Goal: Find contact information: Find contact information

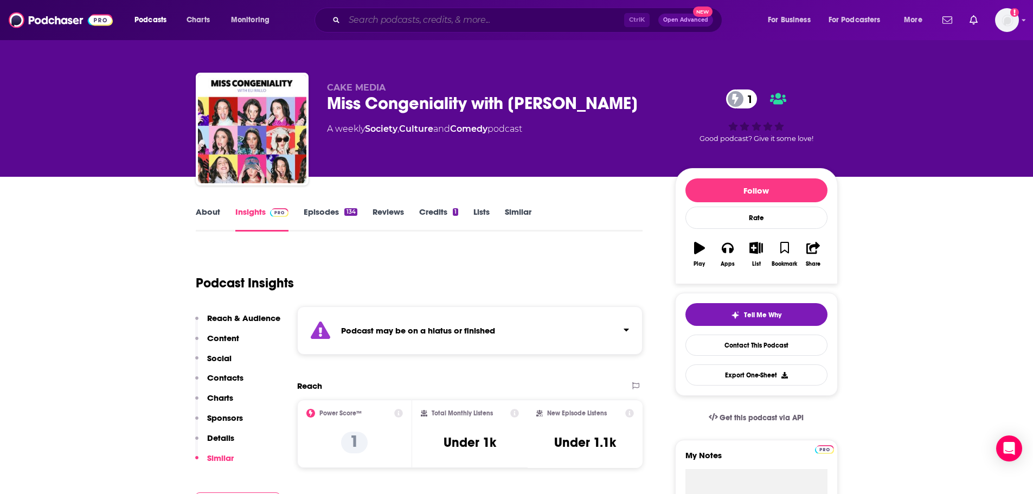
click at [414, 18] on input "Search podcasts, credits, & more..." at bounding box center [484, 19] width 280 height 17
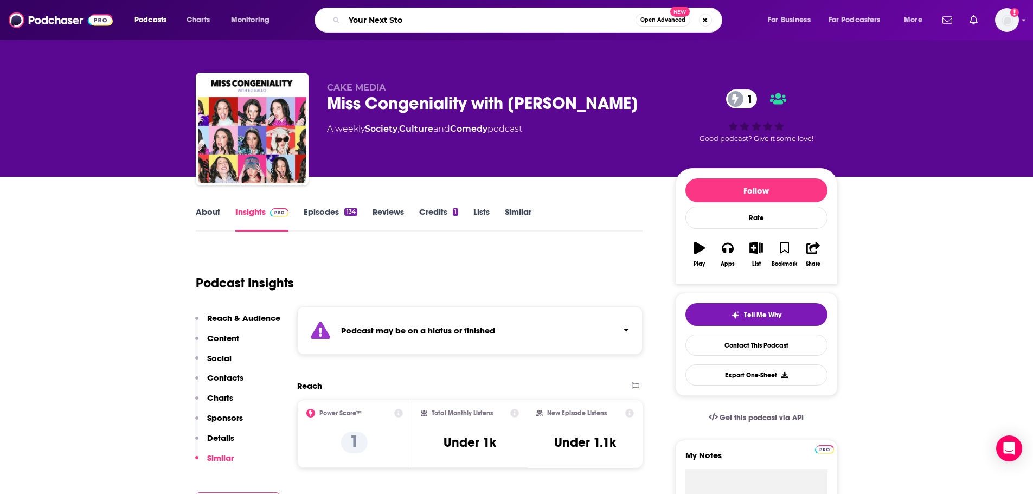
type input "Your Next Stop"
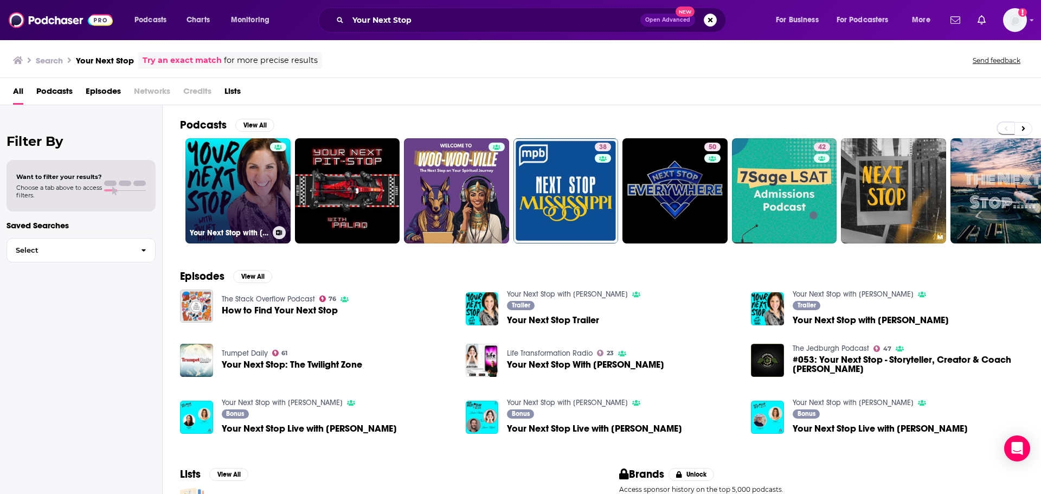
click at [228, 199] on link "Your Next Stop with Juliet Hahn" at bounding box center [238, 190] width 105 height 105
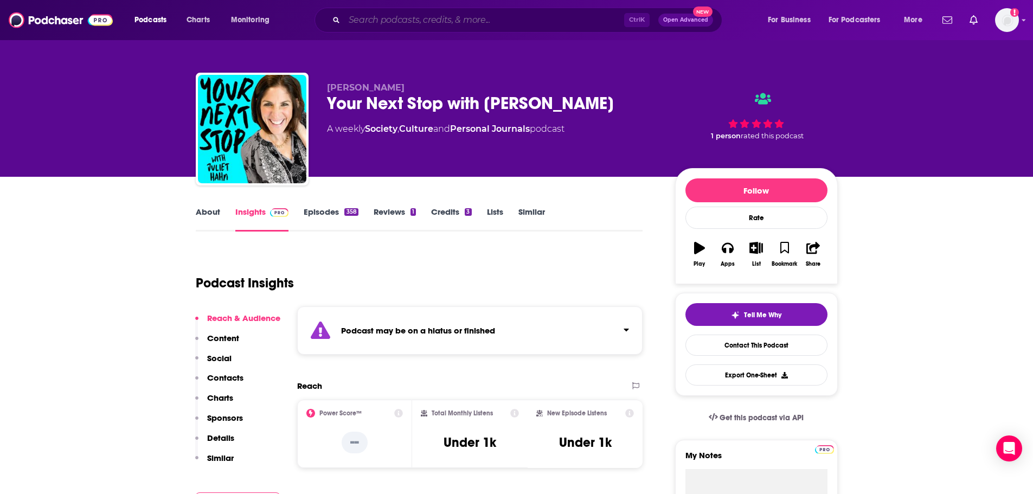
click at [455, 16] on input "Search podcasts, credits, & more..." at bounding box center [484, 19] width 280 height 17
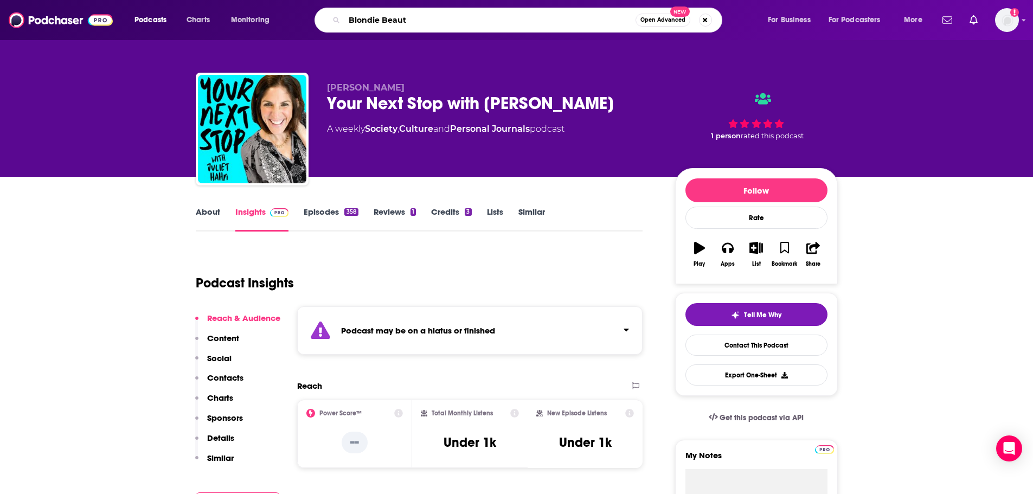
type input "Blondie Beauty"
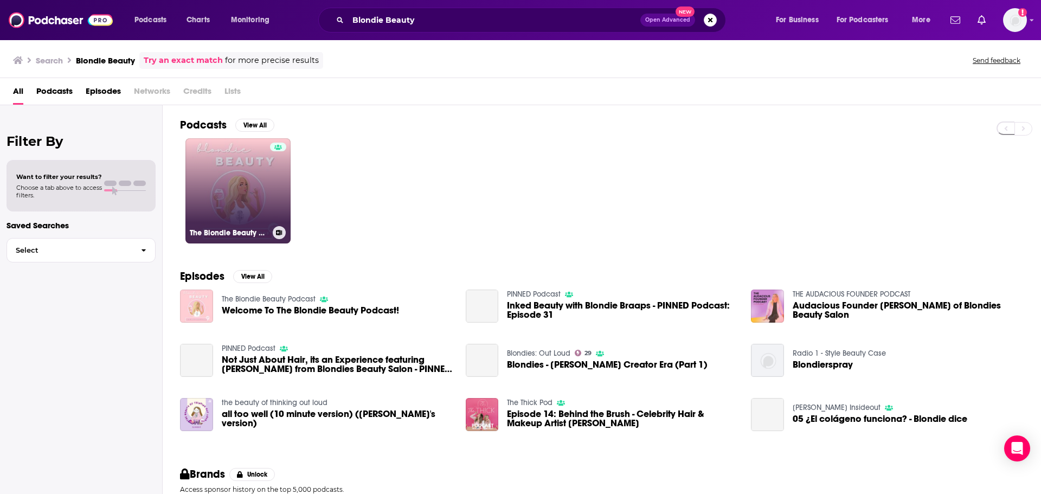
click at [253, 197] on link "The Blondie Beauty Podcast" at bounding box center [238, 190] width 105 height 105
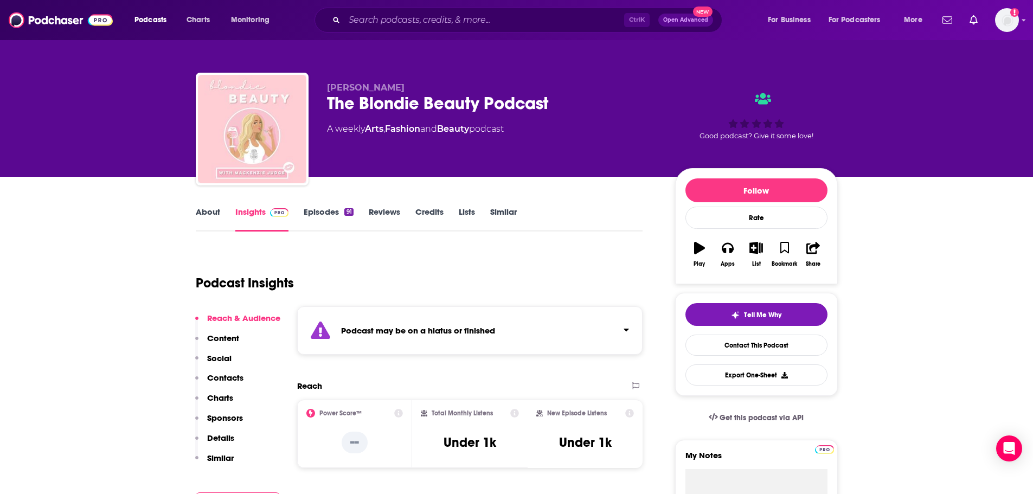
click at [329, 212] on link "Episodes 91" at bounding box center [328, 219] width 49 height 25
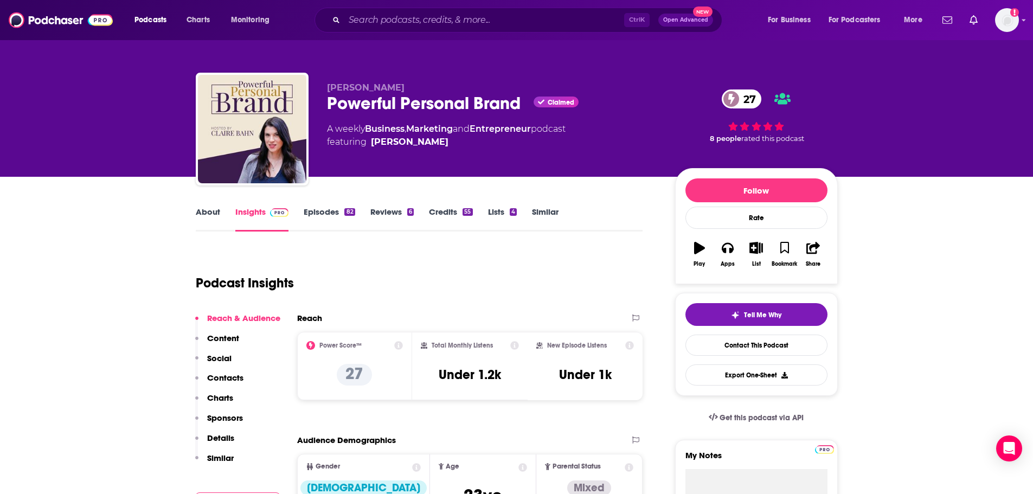
click at [204, 215] on link "About" at bounding box center [208, 219] width 24 height 25
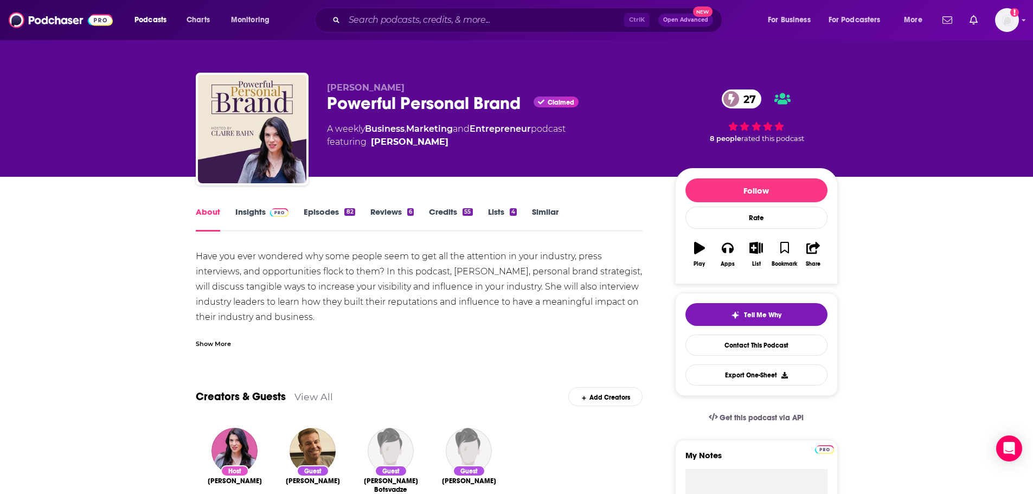
click at [221, 341] on div "Show More" at bounding box center [213, 343] width 35 height 10
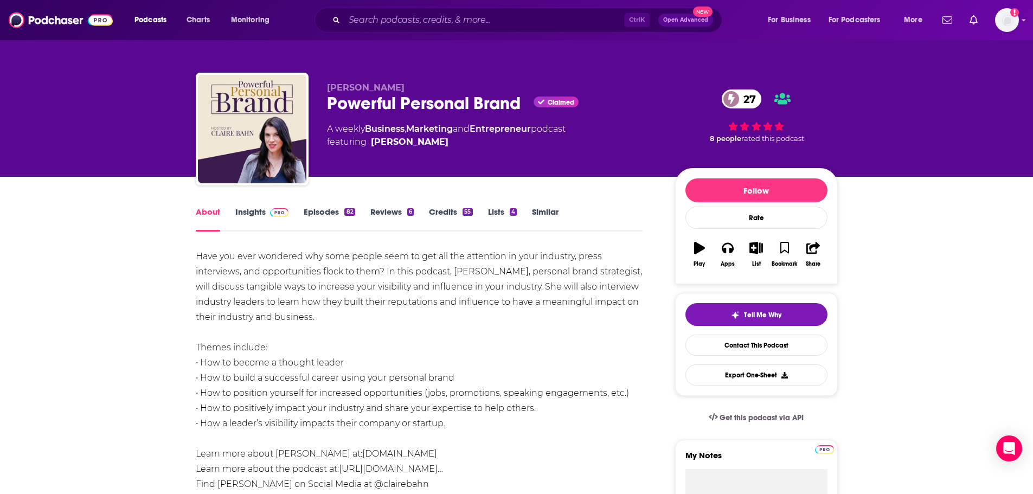
click at [248, 214] on link "Insights" at bounding box center [262, 219] width 54 height 25
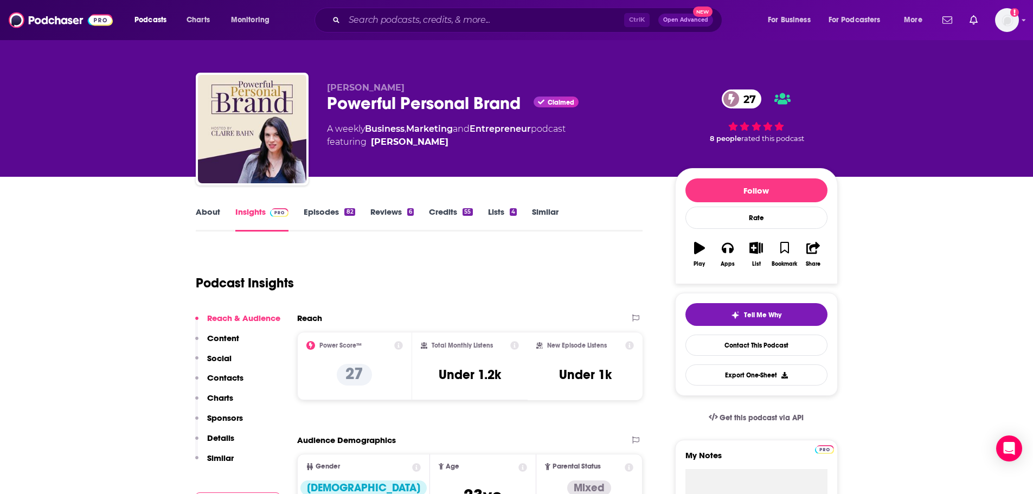
click at [325, 216] on link "Episodes 82" at bounding box center [329, 219] width 51 height 25
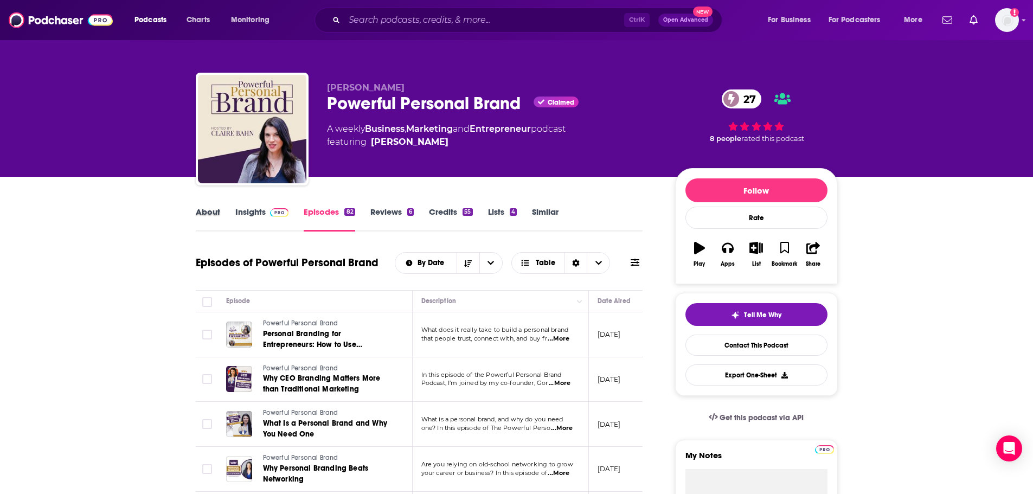
click at [223, 214] on div "About" at bounding box center [216, 219] width 40 height 25
click at [213, 209] on link "About" at bounding box center [208, 219] width 24 height 25
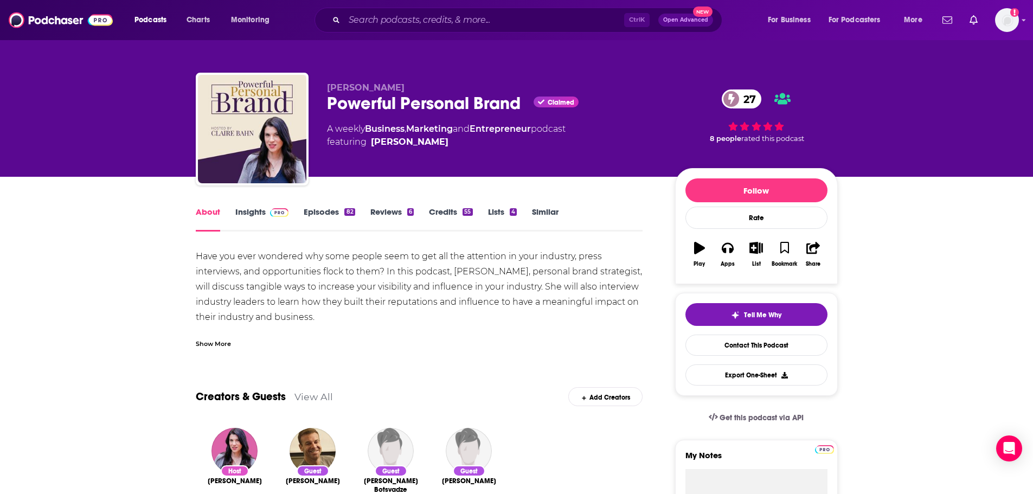
click at [247, 213] on link "Insights" at bounding box center [262, 219] width 54 height 25
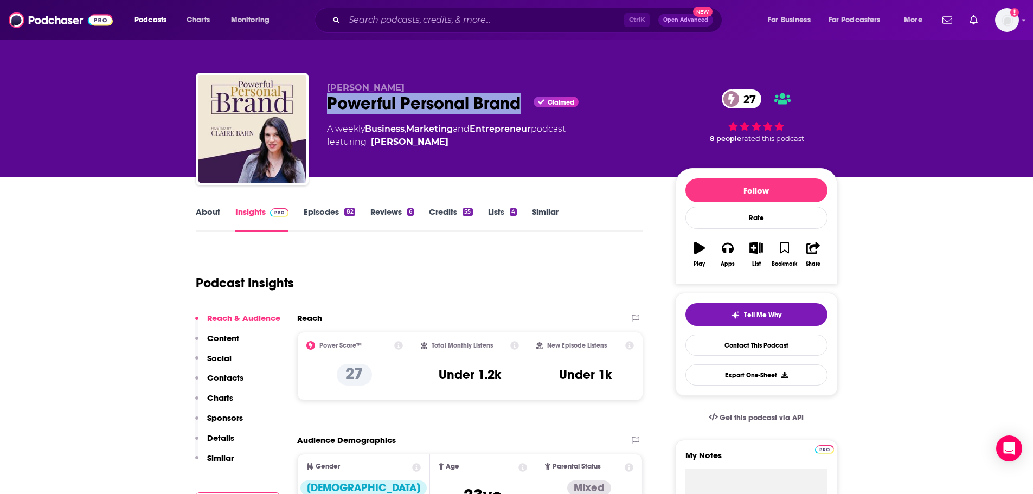
drag, startPoint x: 521, startPoint y: 106, endPoint x: 329, endPoint y: 108, distance: 192.6
click at [329, 108] on div "Powerful Personal Brand Claimed 27" at bounding box center [492, 103] width 331 height 21
copy h2 "Powerful Personal Brand"
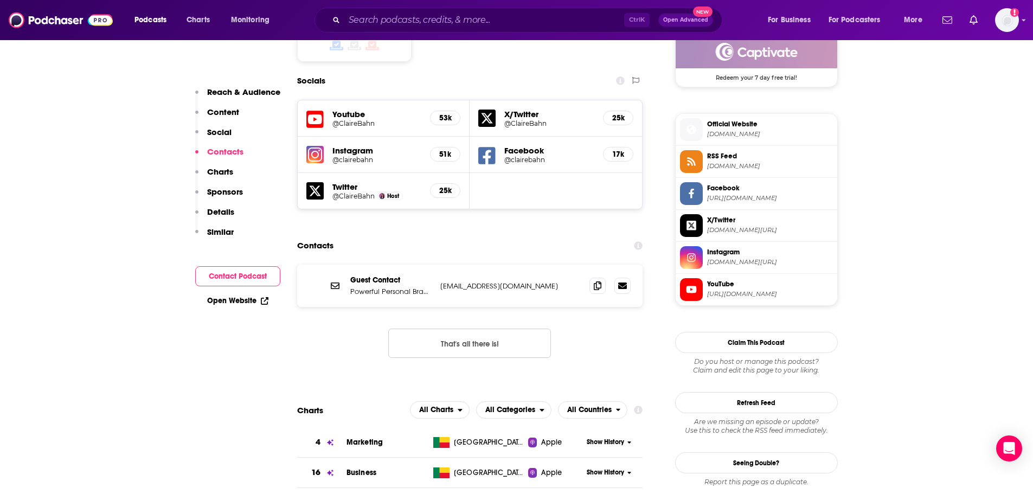
scroll to position [976, 0]
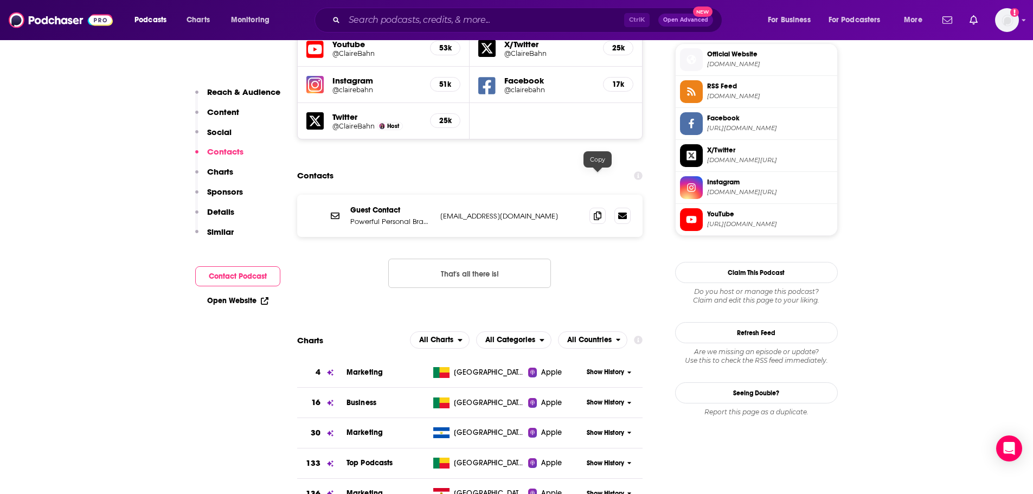
drag, startPoint x: 600, startPoint y: 185, endPoint x: 514, endPoint y: 222, distance: 94.5
click at [600, 208] on span at bounding box center [598, 216] width 16 height 16
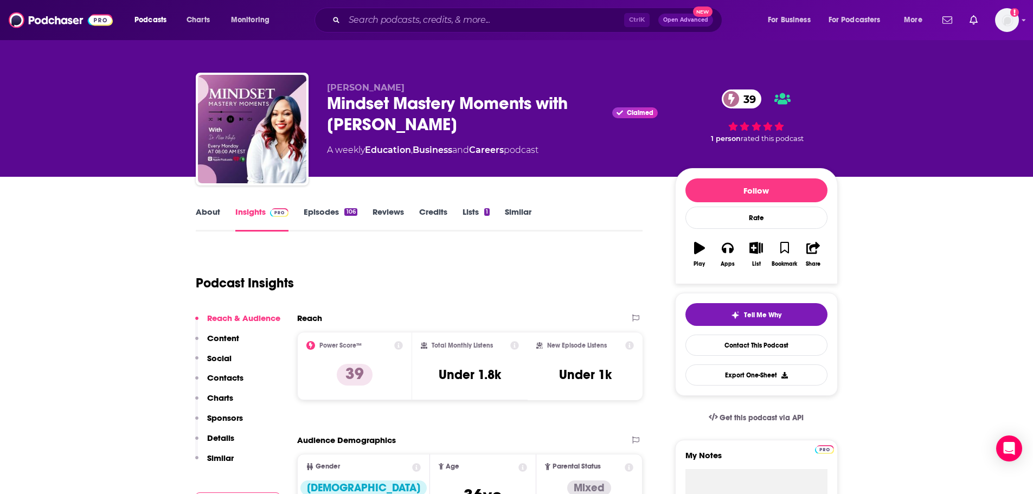
click at [204, 214] on link "About" at bounding box center [208, 219] width 24 height 25
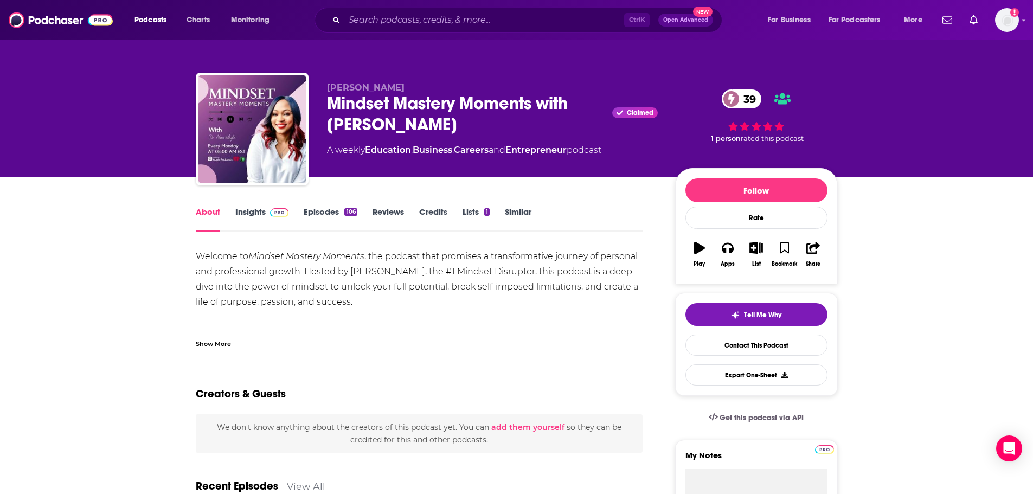
click at [214, 338] on div "Show More" at bounding box center [213, 343] width 35 height 10
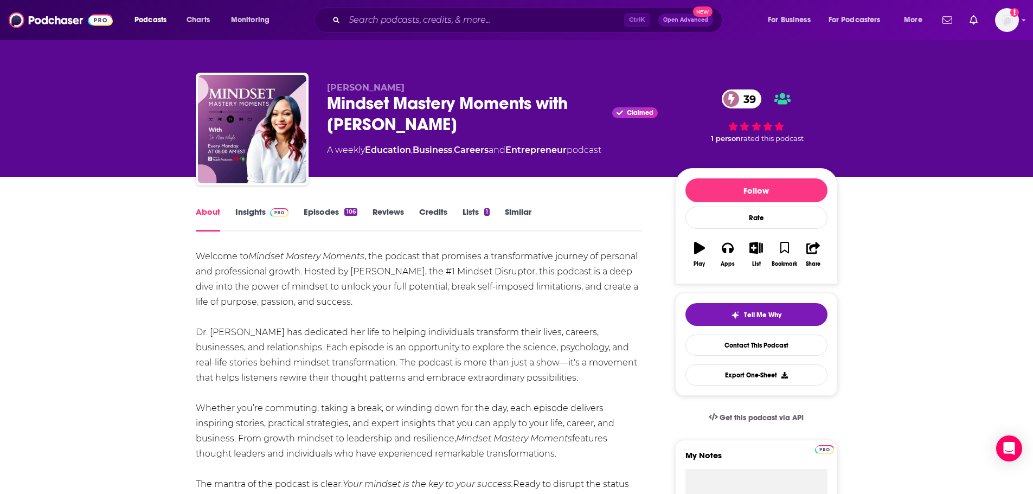
click at [250, 212] on link "Insights" at bounding box center [262, 219] width 54 height 25
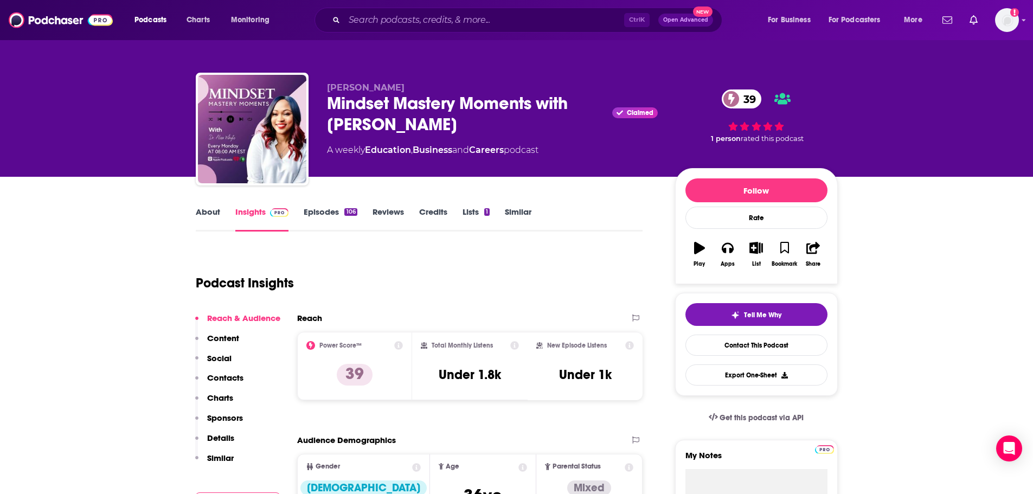
click at [326, 214] on link "Episodes 106" at bounding box center [330, 219] width 53 height 25
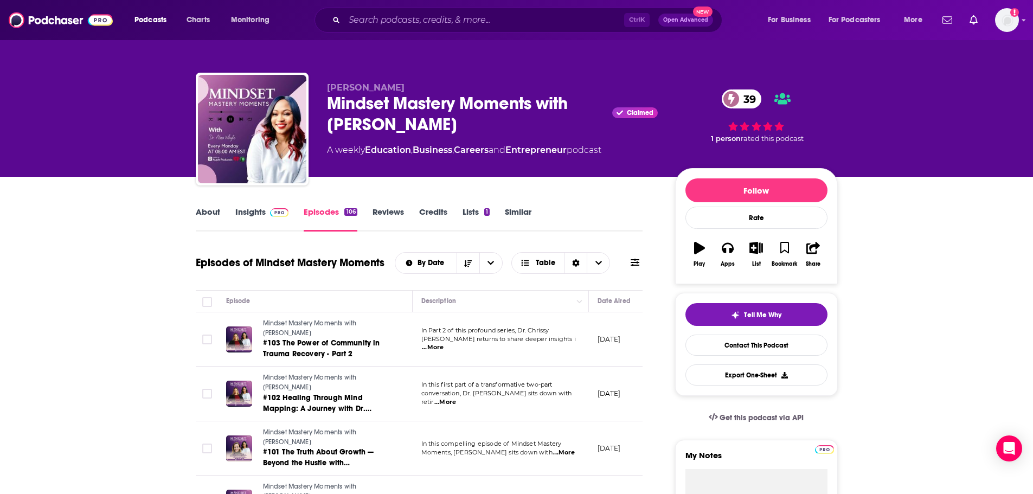
click at [253, 210] on link "Insights" at bounding box center [262, 219] width 54 height 25
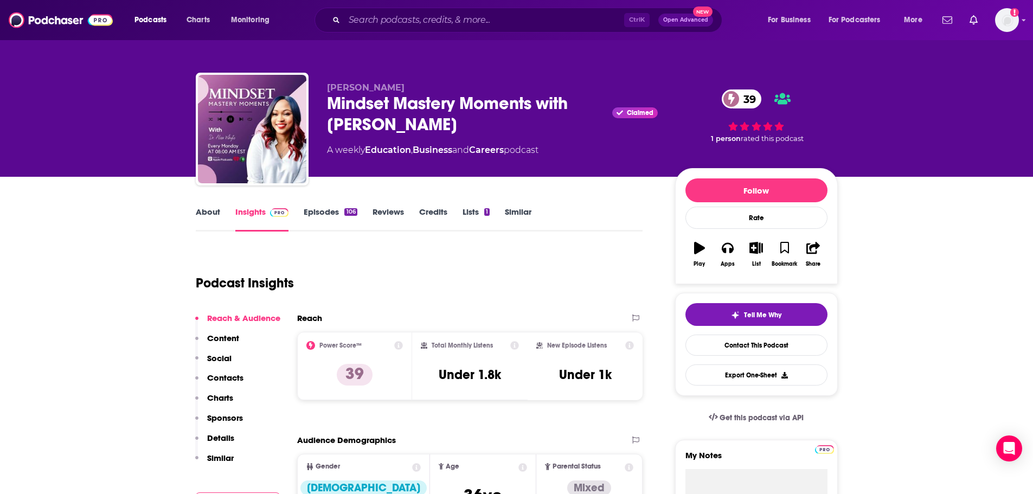
drag, startPoint x: 414, startPoint y: 129, endPoint x: 311, endPoint y: 111, distance: 105.1
click at [311, 111] on div "Dr. Alisa Whyte Mindset Mastery Moments with Dr. Alisa Whyte Claimed 39 A weekl…" at bounding box center [517, 131] width 642 height 117
copy h2 "Mindset Mastery Moments with Dr. Alisa Whyte"
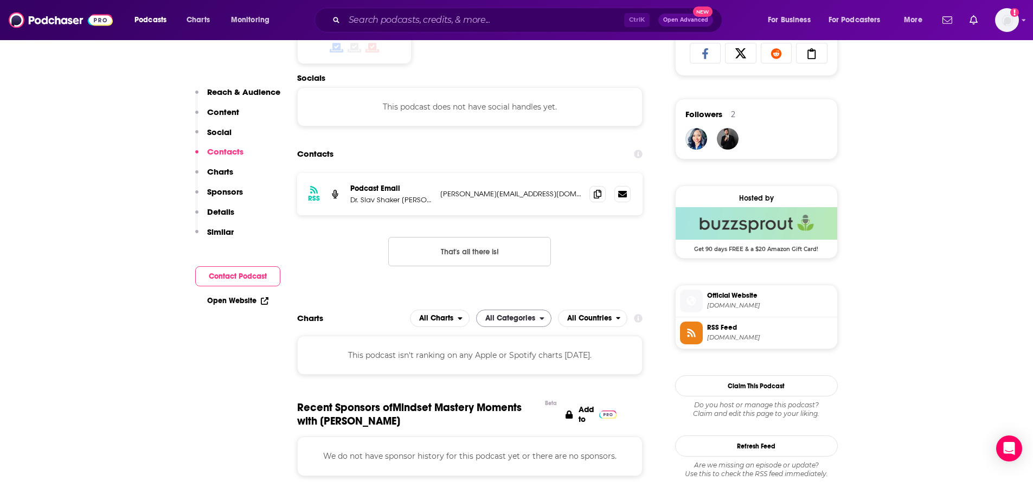
scroll to position [759, 0]
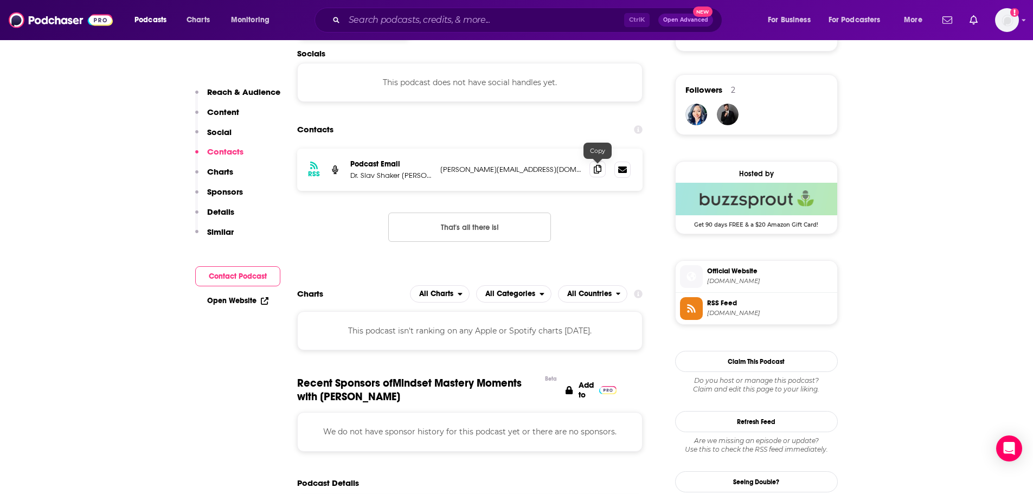
click at [600, 173] on icon at bounding box center [598, 169] width 8 height 9
click at [419, 178] on p "Dr. Slav Shaker Al Nabulsi" at bounding box center [390, 175] width 81 height 9
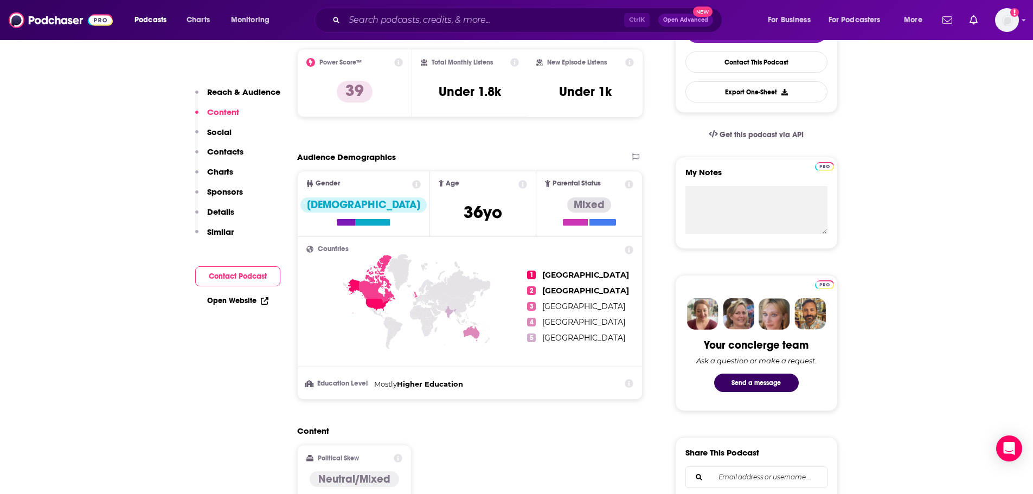
scroll to position [0, 0]
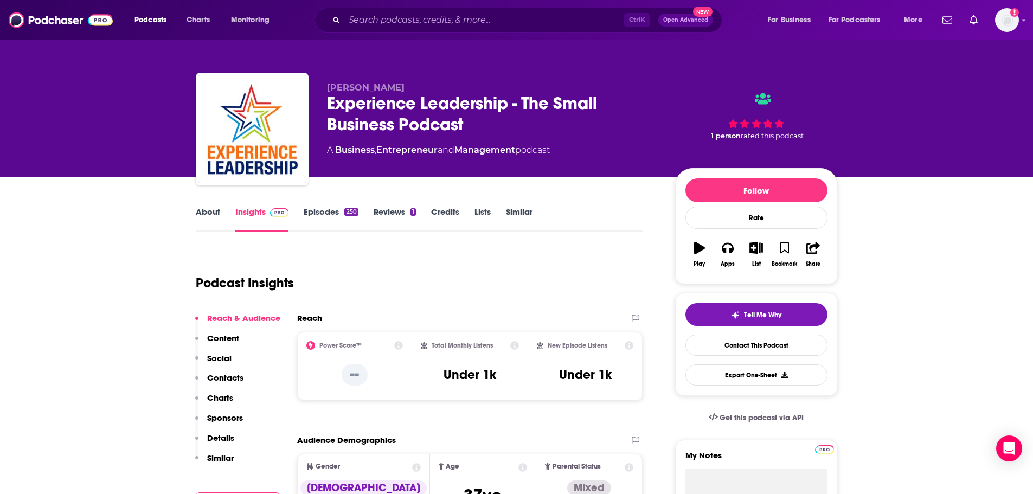
click at [206, 208] on link "About" at bounding box center [208, 219] width 24 height 25
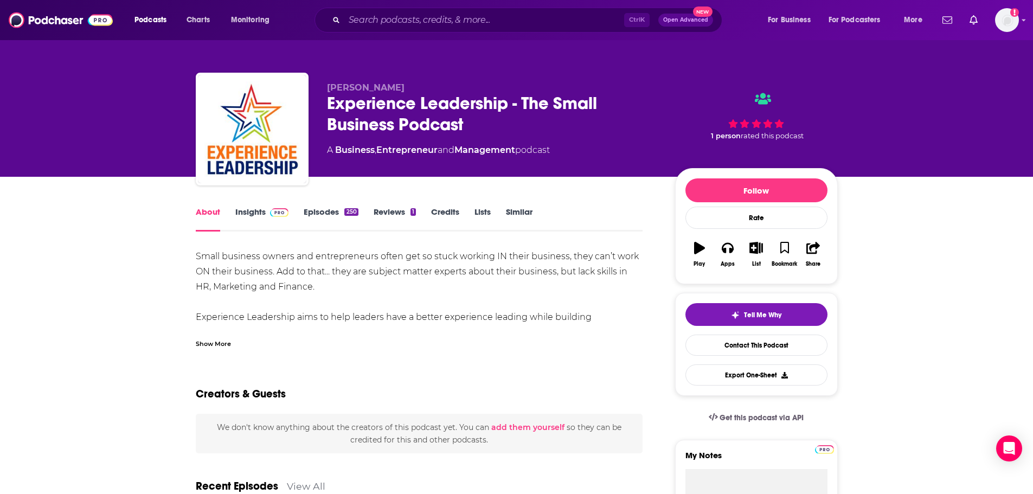
click at [215, 340] on div "Show More" at bounding box center [213, 343] width 35 height 10
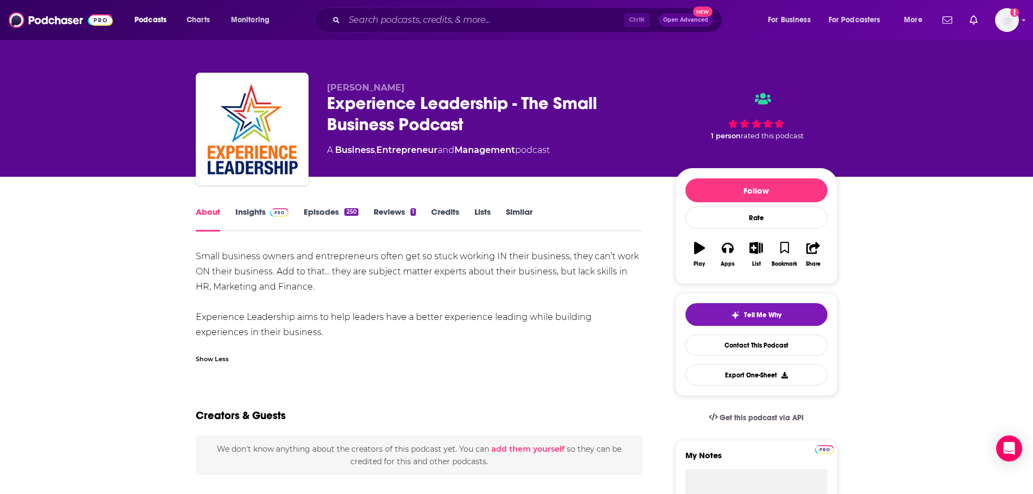
click at [251, 222] on link "Insights" at bounding box center [262, 219] width 54 height 25
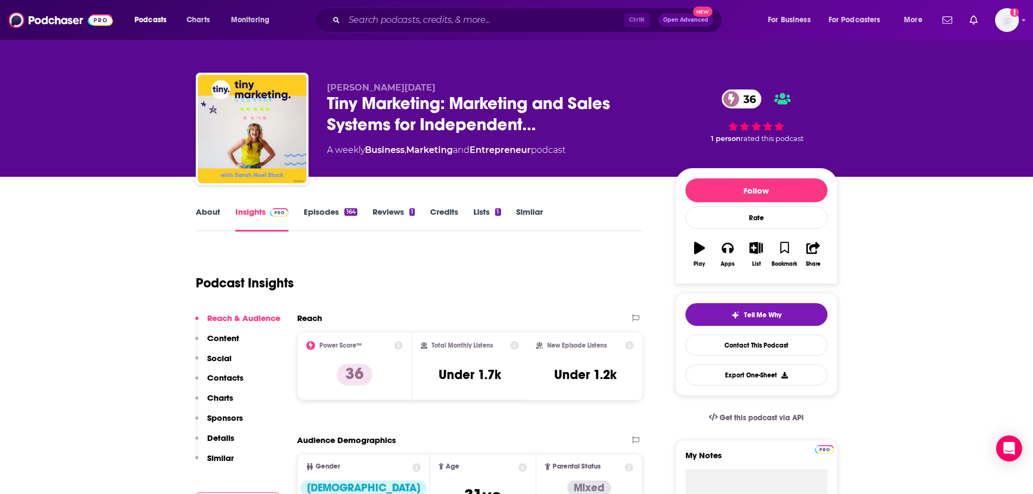
click at [208, 216] on link "About" at bounding box center [208, 219] width 24 height 25
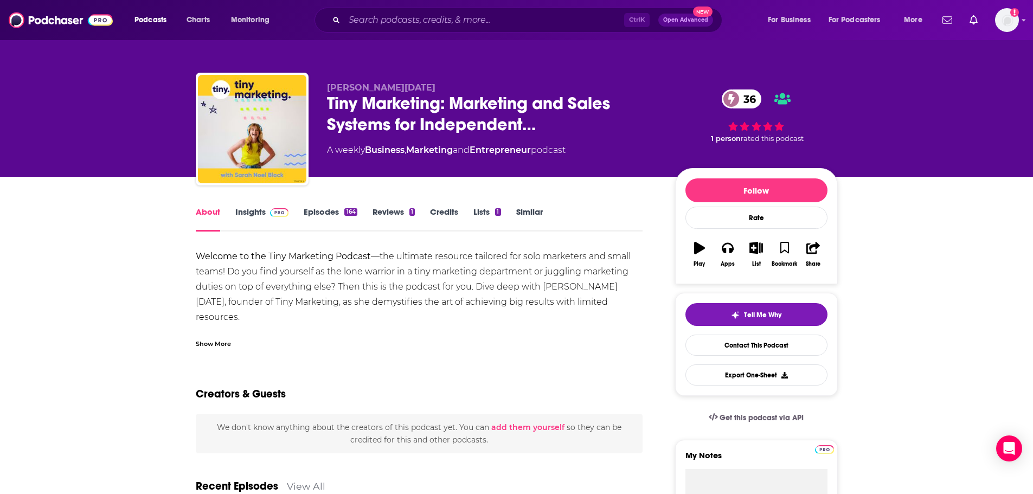
click at [227, 343] on div "Show More" at bounding box center [213, 343] width 35 height 10
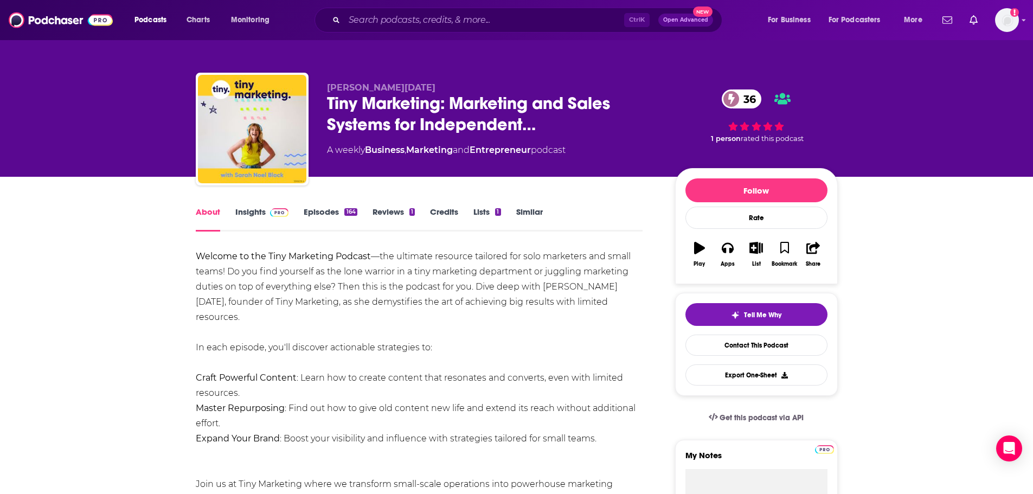
click at [314, 215] on link "Episodes 164" at bounding box center [330, 219] width 53 height 25
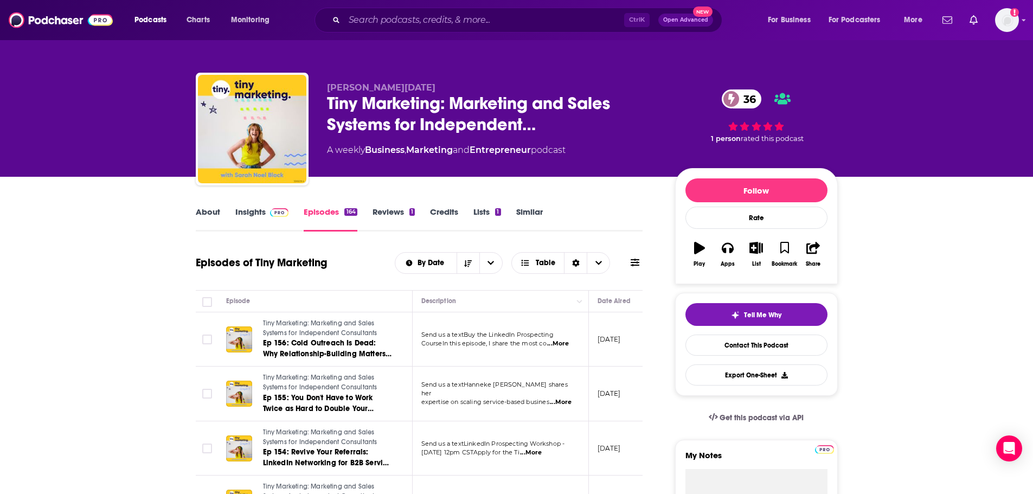
click at [250, 213] on link "Insights" at bounding box center [262, 219] width 54 height 25
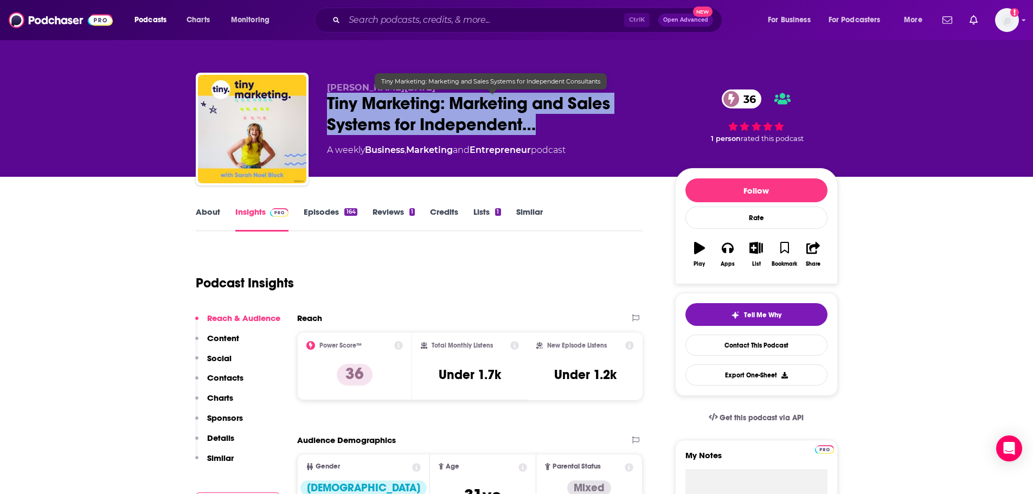
drag, startPoint x: 543, startPoint y: 123, endPoint x: 326, endPoint y: 101, distance: 218.1
click at [326, 101] on div "Sarah Noel Block Tiny Marketing: Marketing and Sales Systems for Independent… 3…" at bounding box center [517, 131] width 642 height 117
click at [471, 120] on span "Tiny Marketing: Marketing and Sales Systems for Independent…" at bounding box center [492, 114] width 331 height 42
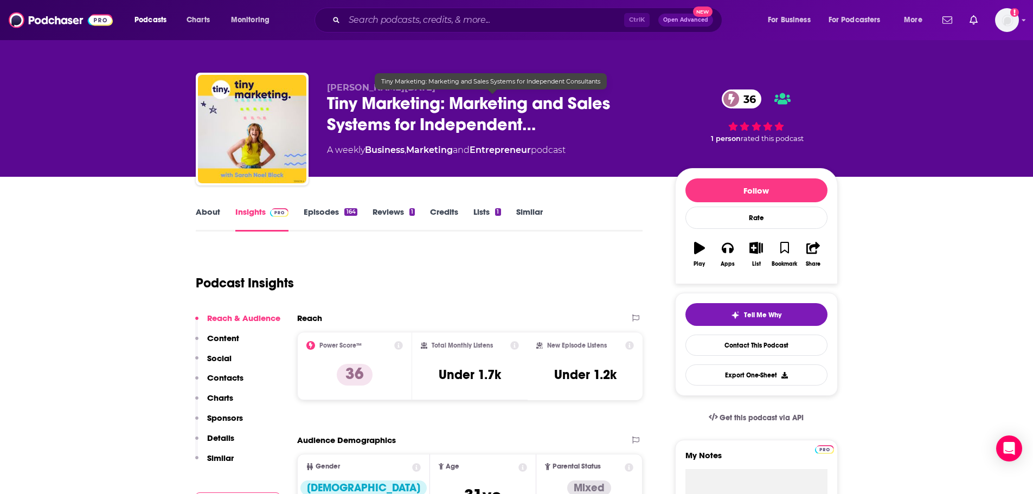
click at [533, 127] on span "Tiny Marketing: Marketing and Sales Systems for Independent…" at bounding box center [492, 114] width 331 height 42
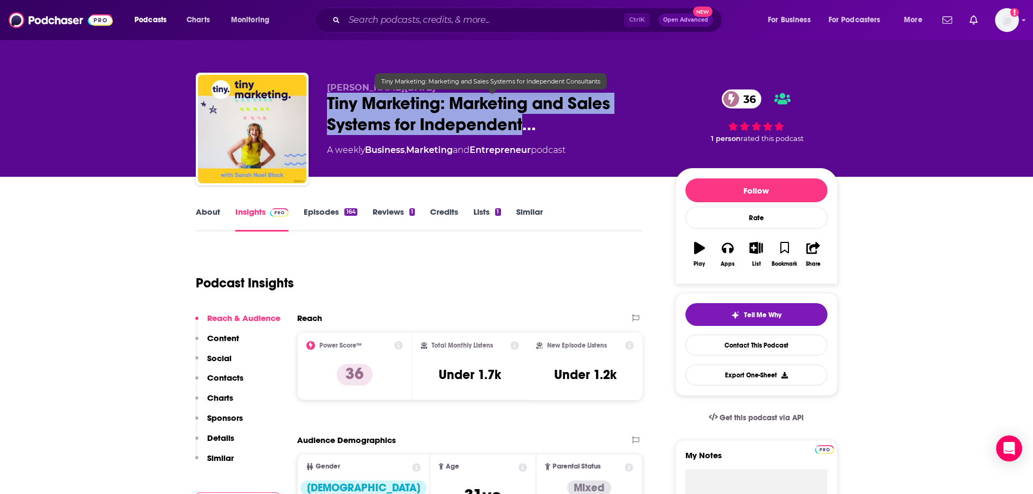
drag, startPoint x: 327, startPoint y: 105, endPoint x: 523, endPoint y: 133, distance: 198.8
click at [523, 133] on span "Tiny Marketing: Marketing and Sales Systems for Independent…" at bounding box center [492, 114] width 331 height 42
copy h2 "Tiny Marketing: Marketing and Sales Systems for Independent"
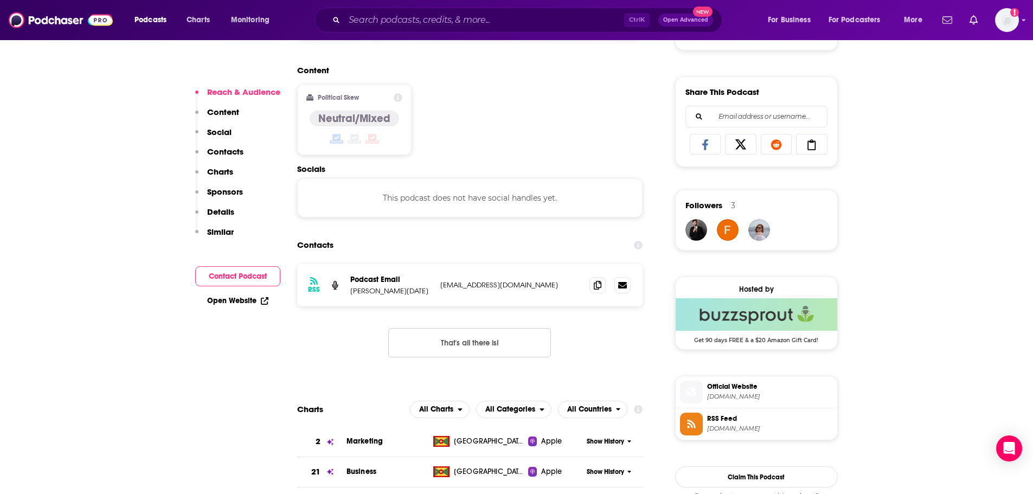
scroll to position [759, 0]
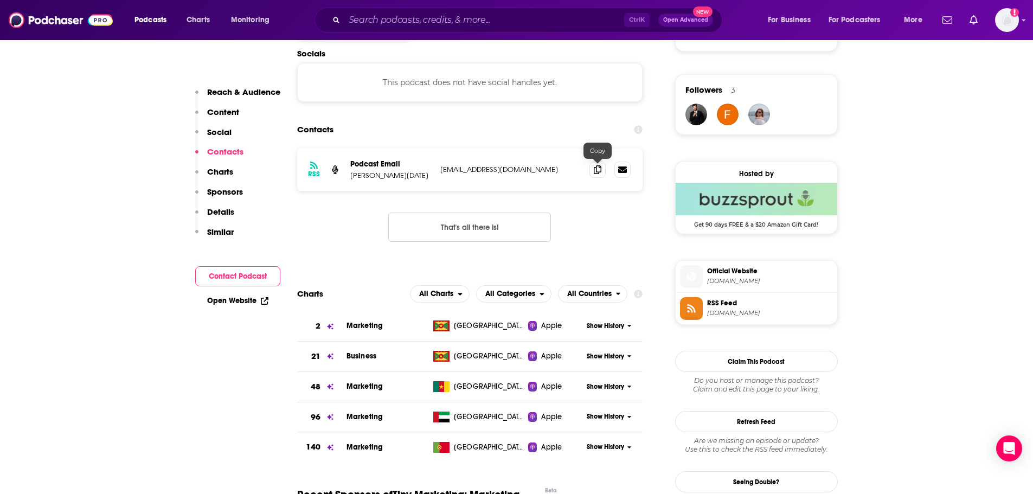
drag, startPoint x: 598, startPoint y: 169, endPoint x: 485, endPoint y: 213, distance: 121.3
click at [598, 169] on icon at bounding box center [598, 169] width 8 height 9
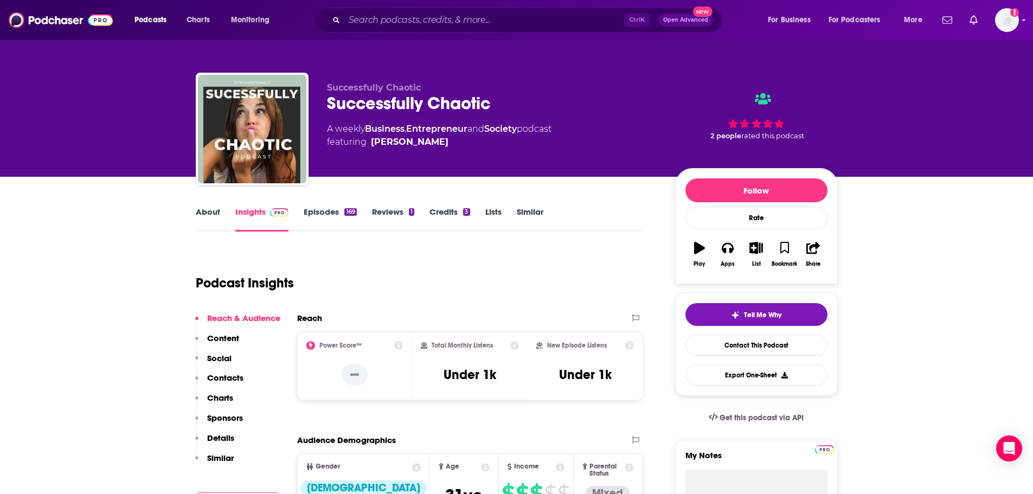
click at [215, 213] on link "About" at bounding box center [208, 219] width 24 height 25
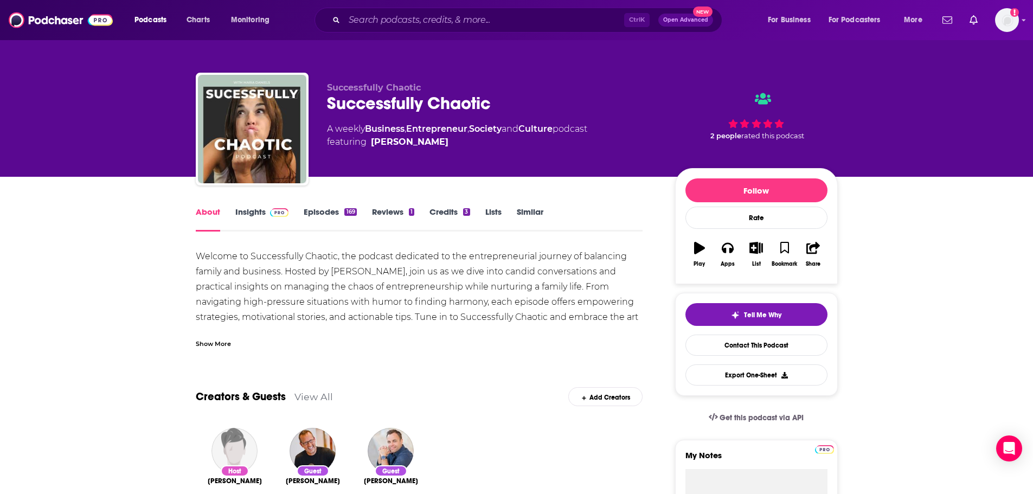
click at [256, 216] on link "Insights" at bounding box center [262, 219] width 54 height 25
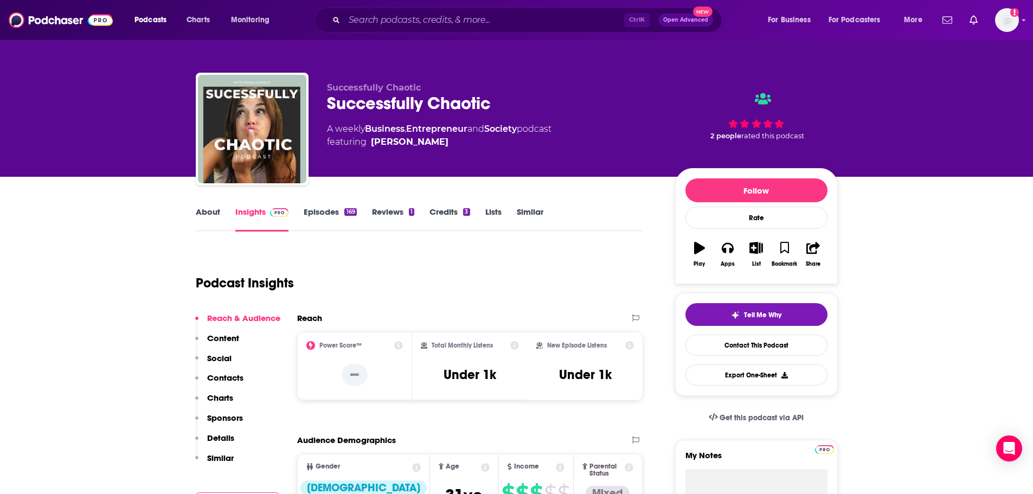
click at [212, 214] on link "About" at bounding box center [208, 219] width 24 height 25
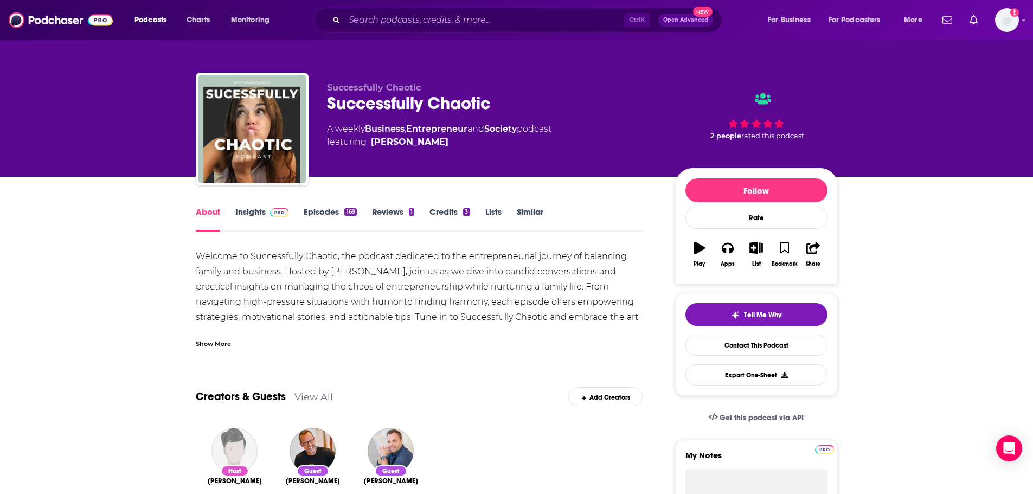
click at [221, 340] on div "Show More" at bounding box center [213, 343] width 35 height 10
